Goal: Obtain resource: Download file/media

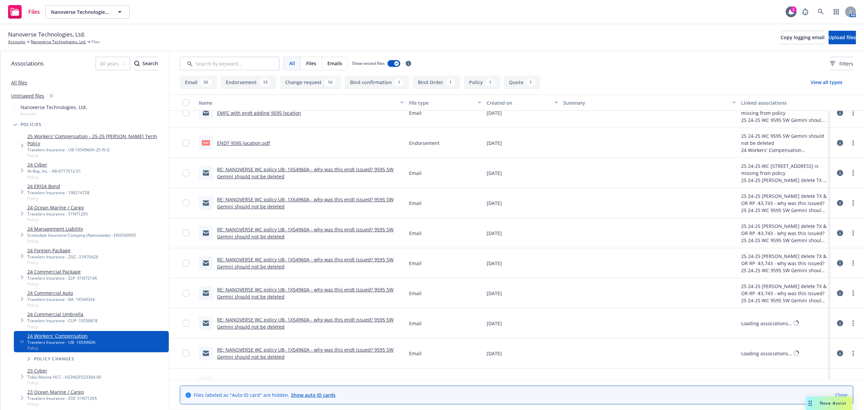
scroll to position [225, 0]
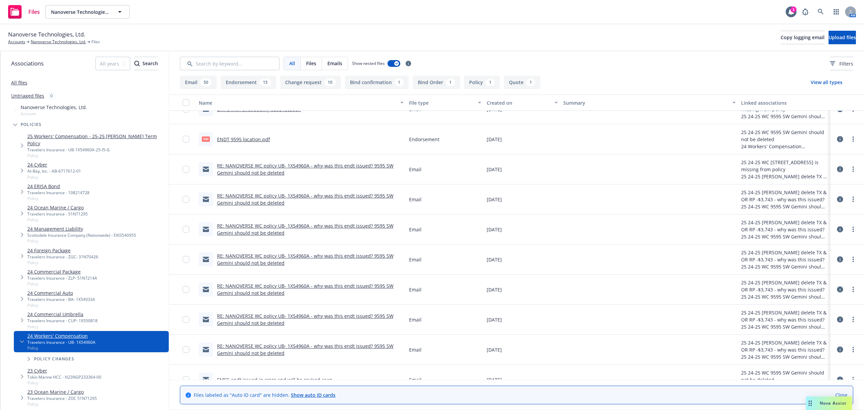
click at [239, 138] on link "ENDT 9595 location.pdf" at bounding box center [243, 139] width 53 height 6
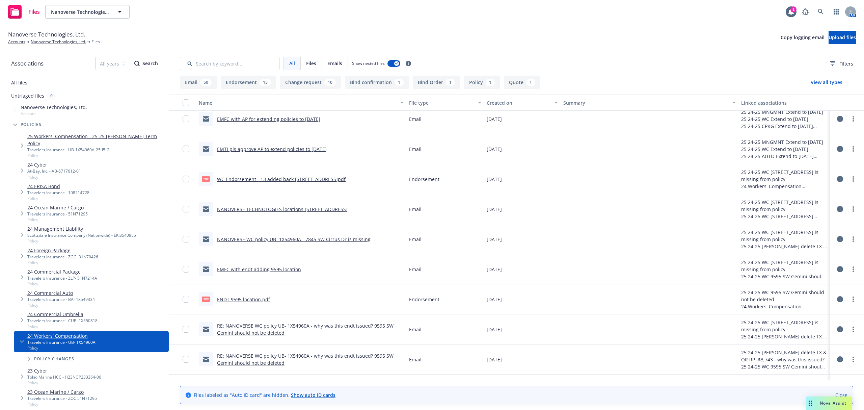
scroll to position [45, 0]
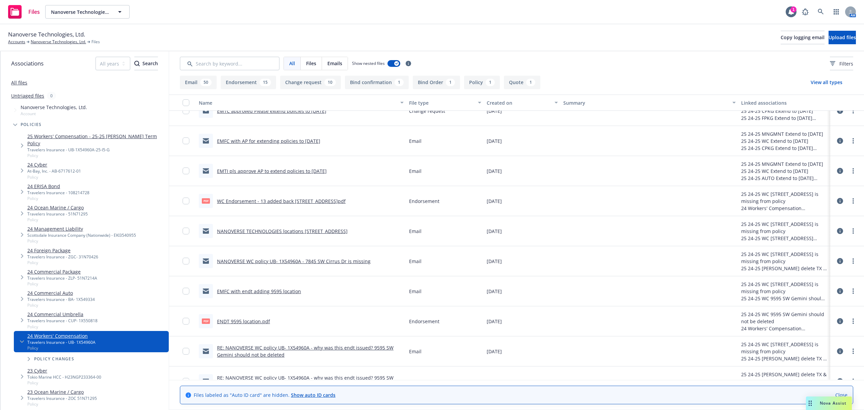
click at [314, 201] on link "WC Endorsement - 13 added back [STREET_ADDRESS]pdf" at bounding box center [281, 201] width 129 height 6
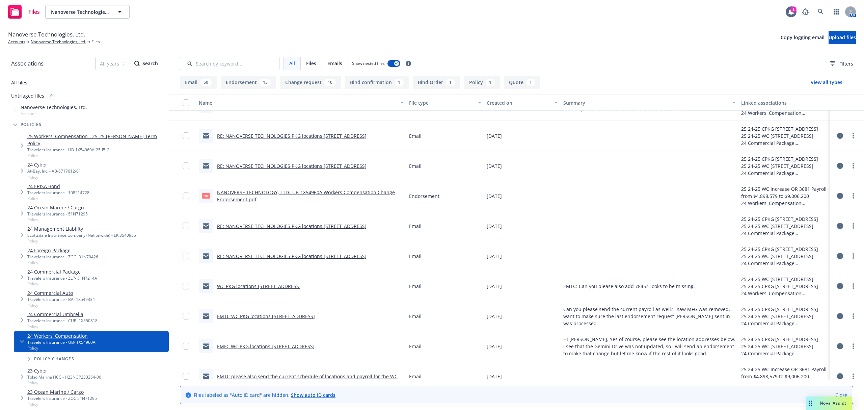
scroll to position [765, 0]
click at [307, 188] on link "NANOVERSE TECHNOLOGY, LTD._UB-1X54960A Workers Compensation Change Endorsement.…" at bounding box center [306, 194] width 178 height 14
